Goal: Information Seeking & Learning: Understand process/instructions

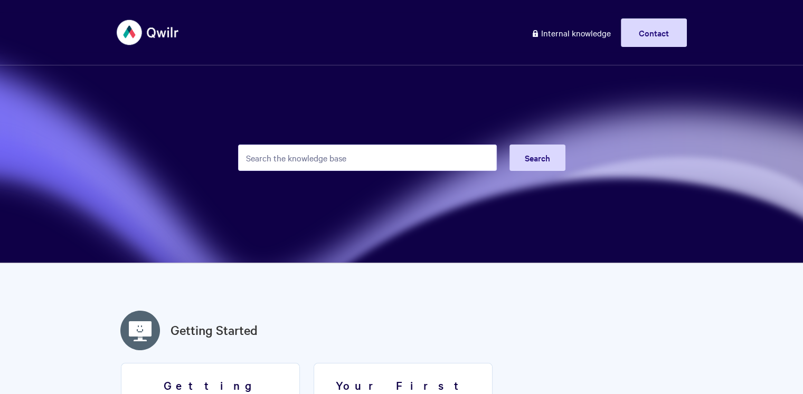
click at [292, 158] on input "Search the knowledge base" at bounding box center [367, 158] width 259 height 26
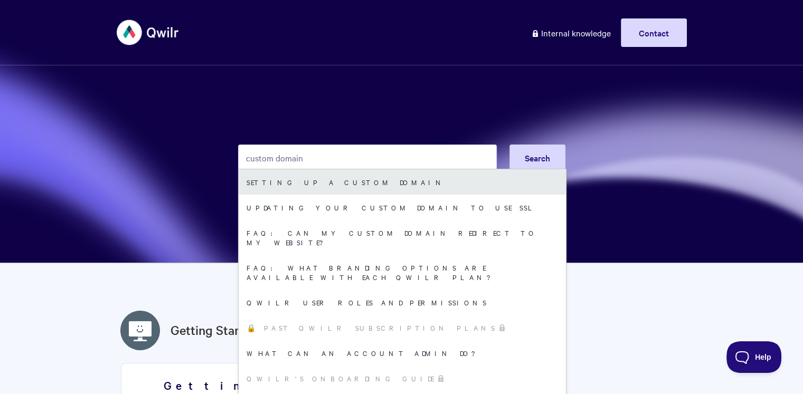
type input "custom domain"
click at [313, 183] on link "Setting up a Custom Domain" at bounding box center [402, 181] width 327 height 25
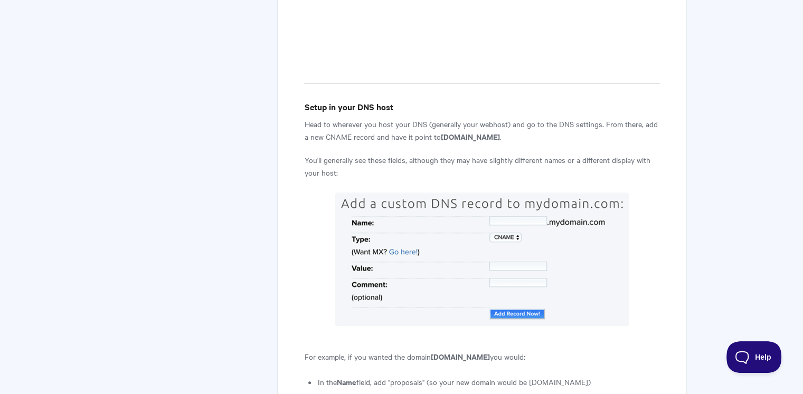
scroll to position [737, 0]
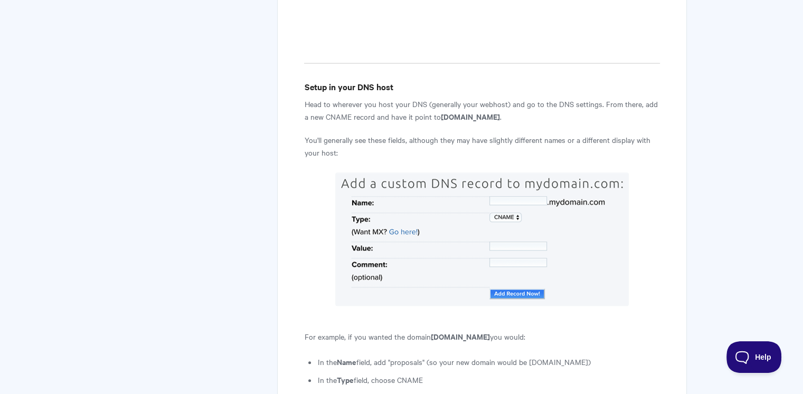
drag, startPoint x: 337, startPoint y: 298, endPoint x: 496, endPoint y: 333, distance: 162.1
click at [496, 356] on ul "In the Name field, add "proposals" (so your new domain would be [DOMAIN_NAME]) …" at bounding box center [488, 380] width 342 height 49
click at [493, 392] on li "In the Value field, add [DOMAIN_NAME]" at bounding box center [488, 398] width 342 height 13
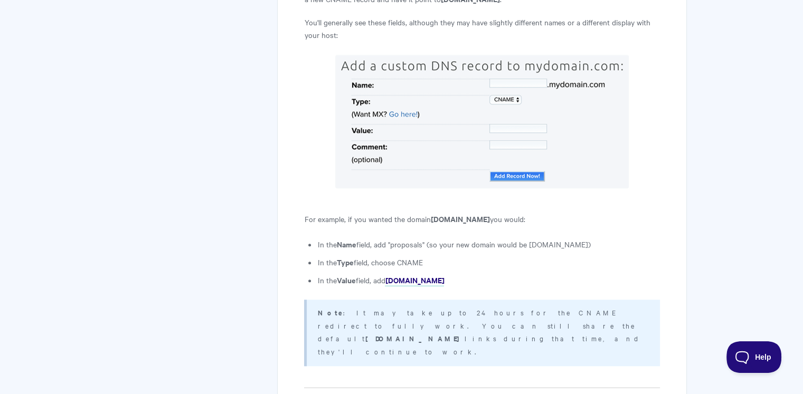
scroll to position [855, 0]
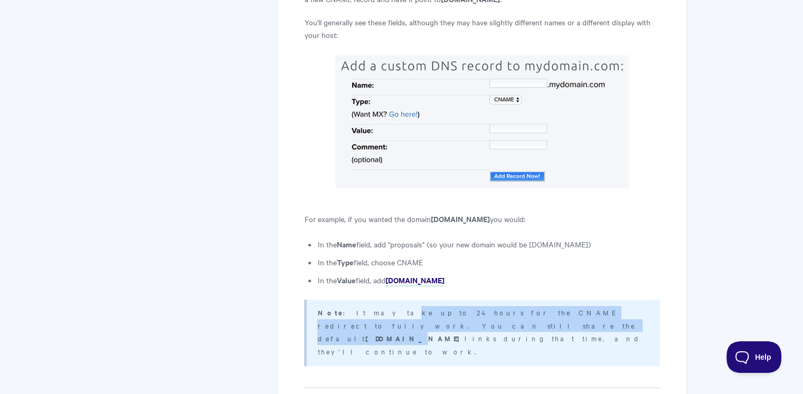
drag, startPoint x: 359, startPoint y: 245, endPoint x: 367, endPoint y: 261, distance: 17.9
click at [367, 306] on p "Note : It may take up to 24 hours for the CNAME redirect to fully work. You can…" at bounding box center [481, 332] width 329 height 52
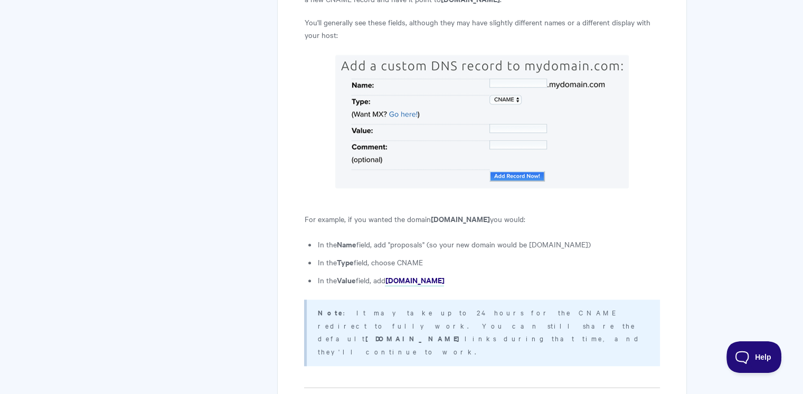
click at [376, 306] on p "Note : It may take up to 24 hours for the CNAME redirect to fully work. You can…" at bounding box center [481, 332] width 329 height 52
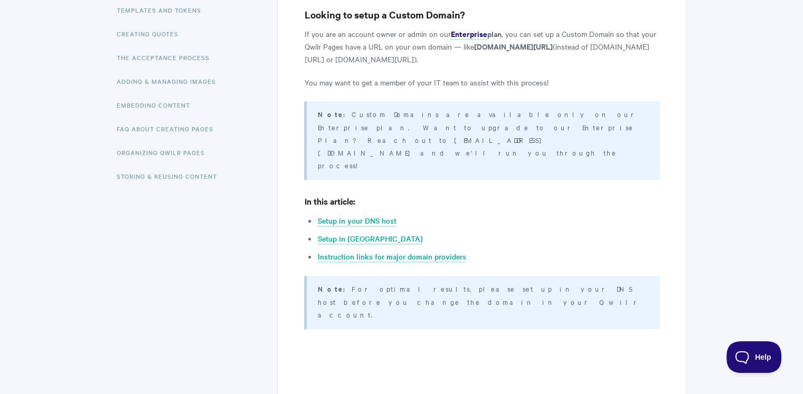
scroll to position [135, 0]
